Goal: Task Accomplishment & Management: Manage account settings

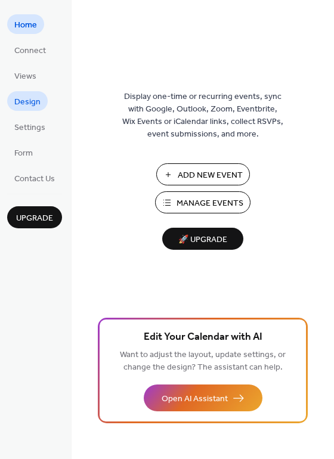
click at [39, 101] on span "Design" at bounding box center [27, 102] width 26 height 13
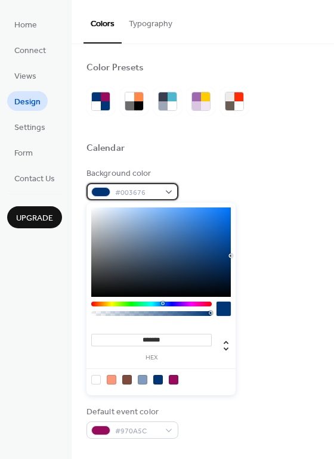
click at [133, 195] on span "#003676" at bounding box center [137, 192] width 44 height 13
click at [94, 381] on div at bounding box center [96, 380] width 10 height 10
type input "*******"
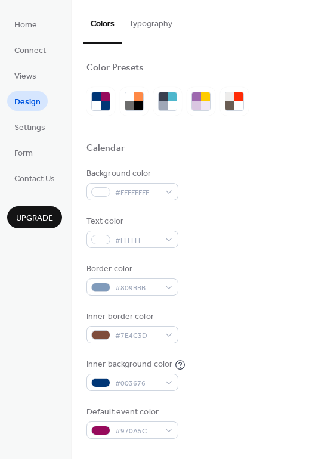
click at [252, 157] on div "Calendar" at bounding box center [202, 149] width 232 height 15
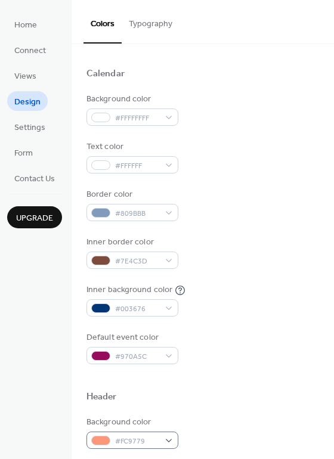
scroll to position [179, 0]
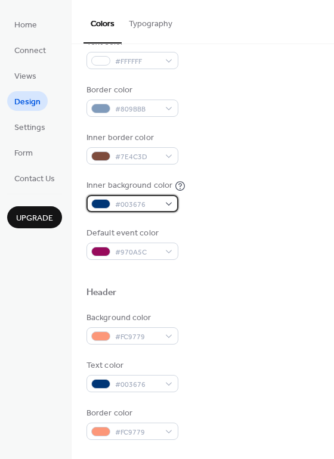
click at [129, 204] on span "#003676" at bounding box center [137, 204] width 44 height 13
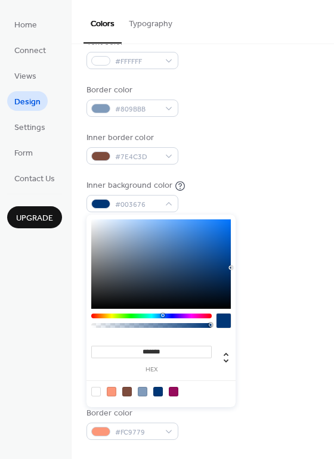
click at [101, 394] on div at bounding box center [160, 391] width 151 height 22
click at [96, 394] on div at bounding box center [96, 392] width 10 height 10
click at [142, 388] on div at bounding box center [143, 392] width 10 height 10
click at [94, 393] on div at bounding box center [96, 392] width 10 height 10
type input "*******"
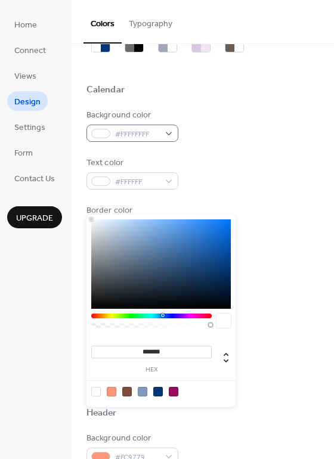
scroll to position [60, 0]
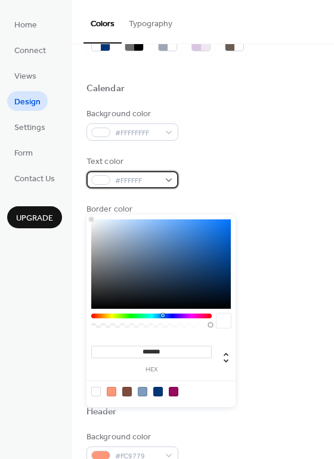
click at [121, 176] on span "#FFFFFF" at bounding box center [137, 181] width 44 height 13
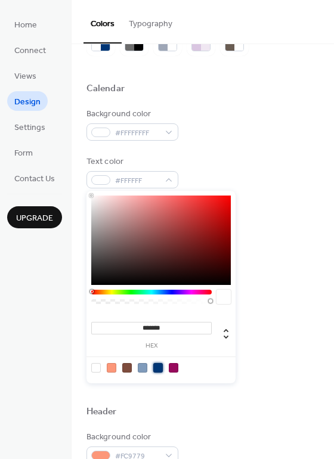
click at [158, 368] on div at bounding box center [158, 368] width 10 height 10
type input "*******"
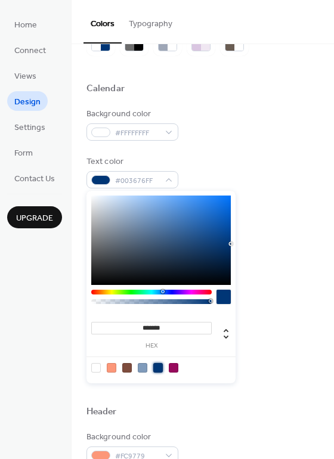
click at [217, 138] on div "Background color #FFFFFFFF" at bounding box center [202, 124] width 232 height 33
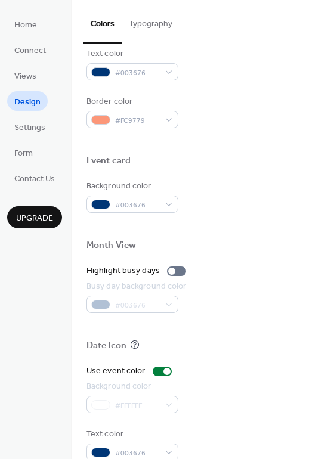
scroll to position [510, 0]
